Goal: Check status: Check status

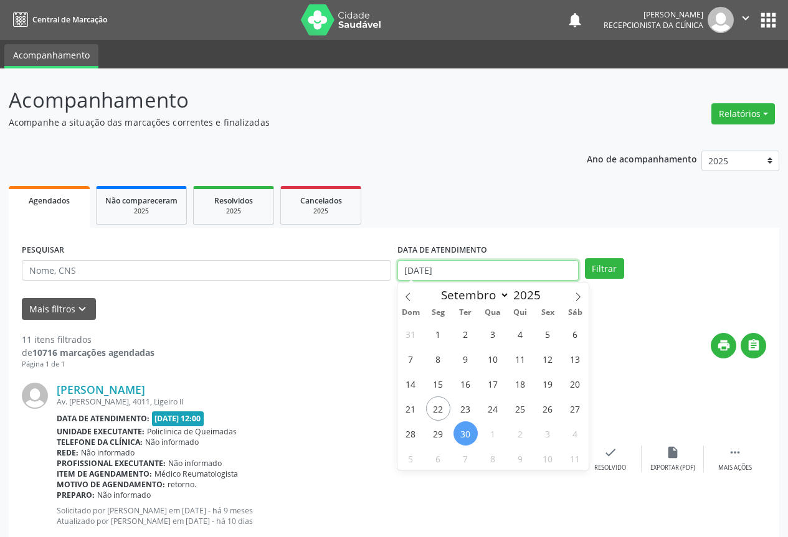
click at [485, 275] on input "[DATE]" at bounding box center [487, 270] width 181 height 21
click at [463, 404] on span "23" at bounding box center [465, 409] width 24 height 24
type input "23/09/2025"
click at [463, 404] on span "23" at bounding box center [465, 409] width 24 height 24
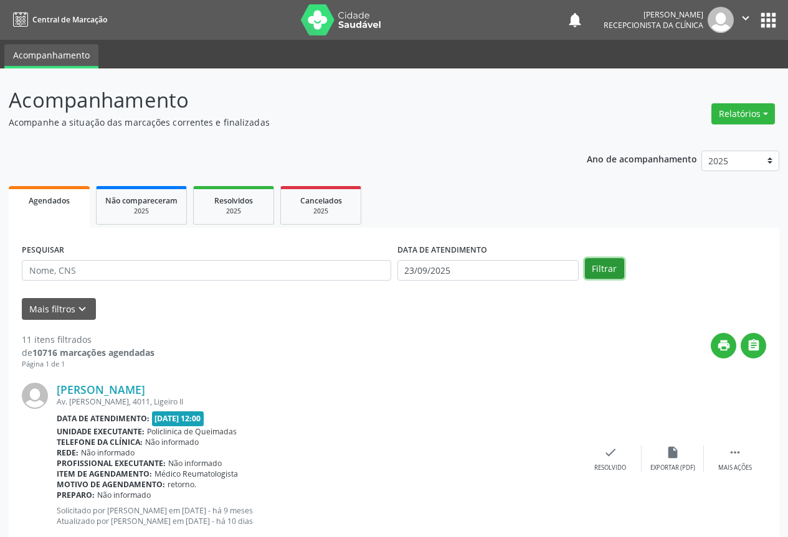
click at [608, 268] on button "Filtrar" at bounding box center [604, 268] width 39 height 21
click at [763, 347] on button "" at bounding box center [754, 346] width 26 height 26
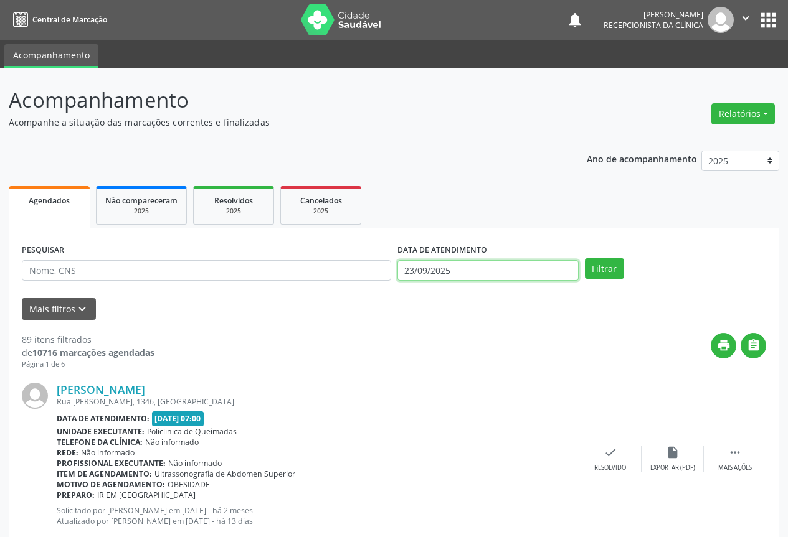
click at [506, 272] on input "23/09/2025" at bounding box center [487, 270] width 181 height 21
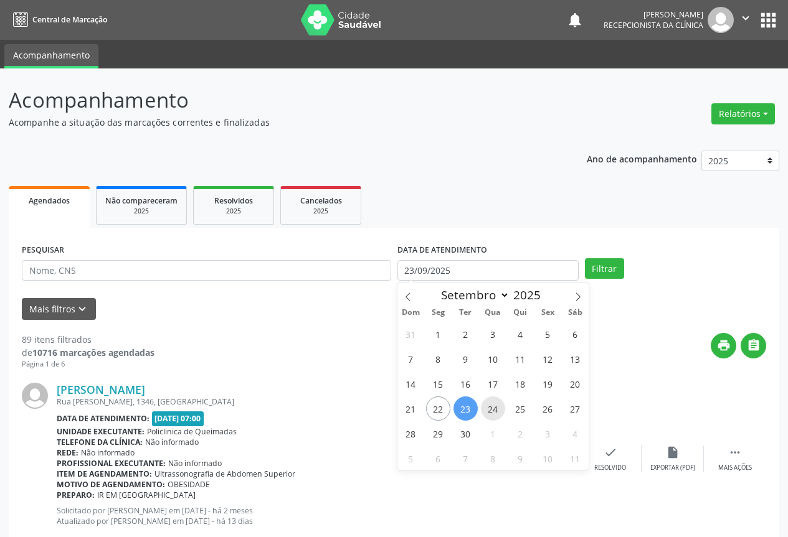
click at [498, 415] on span "24" at bounding box center [493, 409] width 24 height 24
type input "[DATE]"
click at [498, 415] on span "24" at bounding box center [493, 409] width 24 height 24
select select "8"
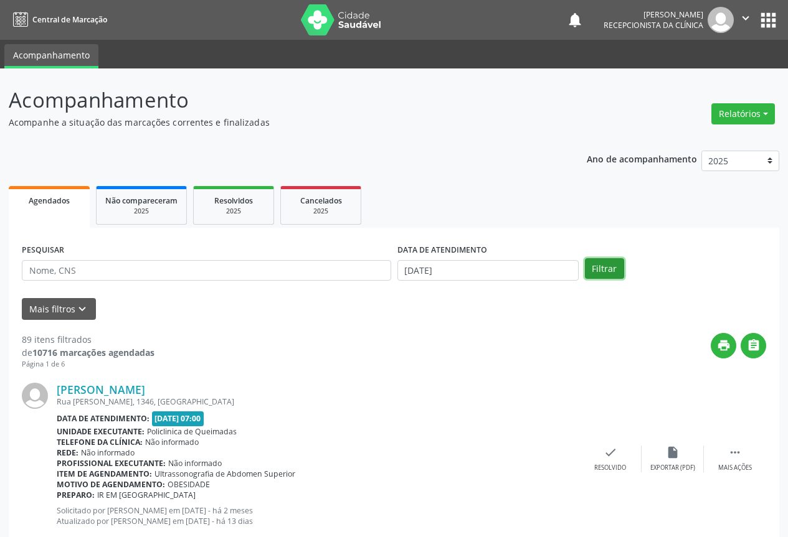
click at [611, 267] on button "Filtrar" at bounding box center [604, 268] width 39 height 21
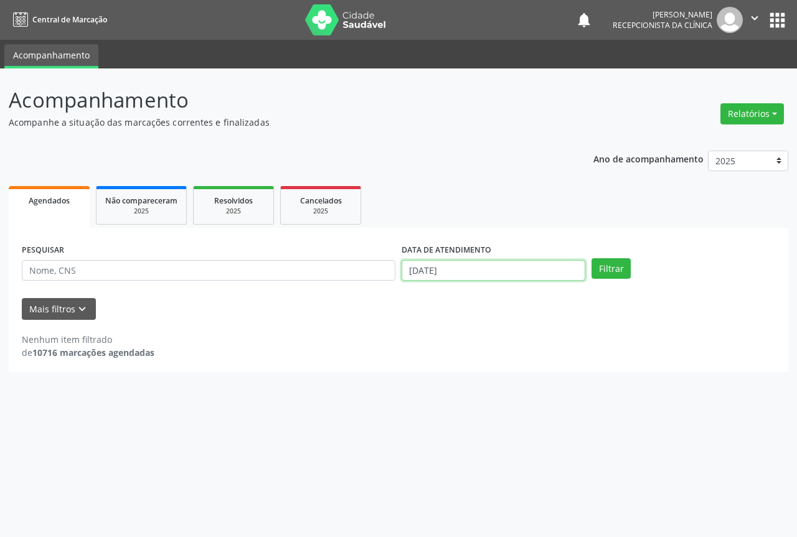
click at [527, 272] on input "[DATE]" at bounding box center [494, 270] width 184 height 21
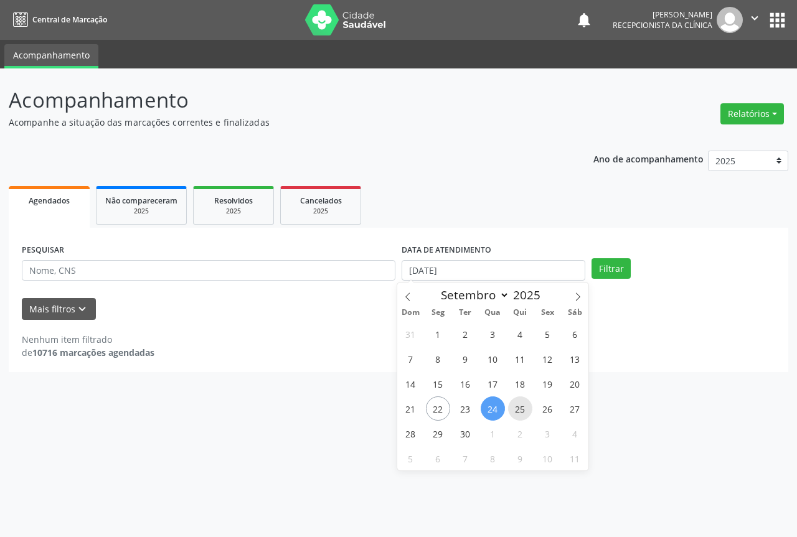
click at [521, 406] on span "25" at bounding box center [520, 409] width 24 height 24
type input "[DATE]"
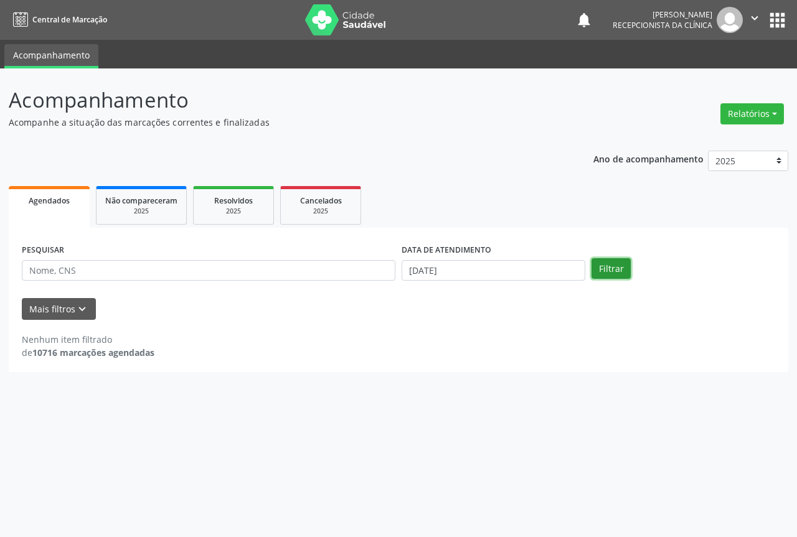
click at [612, 258] on button "Filtrar" at bounding box center [611, 268] width 39 height 21
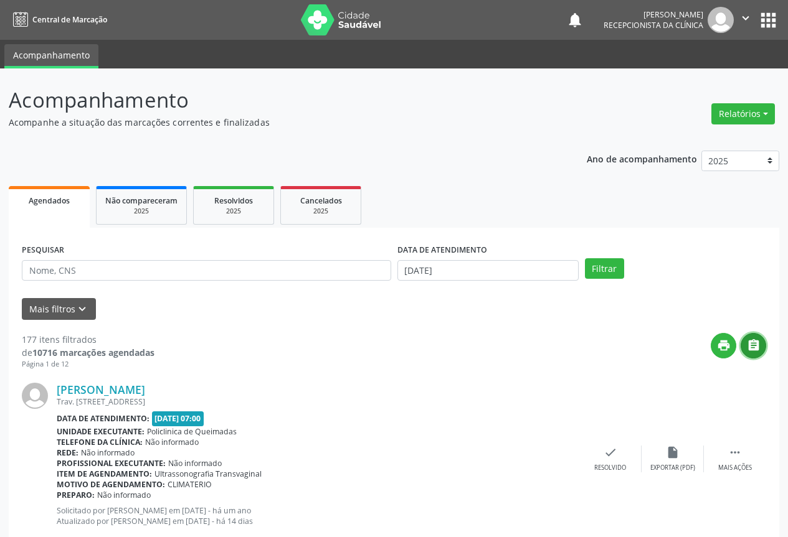
click at [760, 350] on button "" at bounding box center [754, 346] width 26 height 26
